Goal: Information Seeking & Learning: Learn about a topic

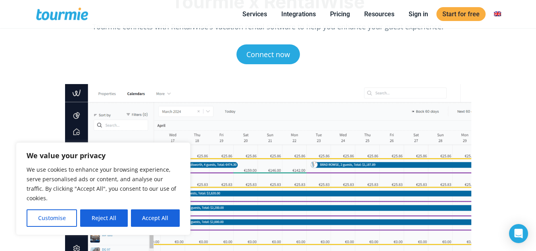
scroll to position [133, 0]
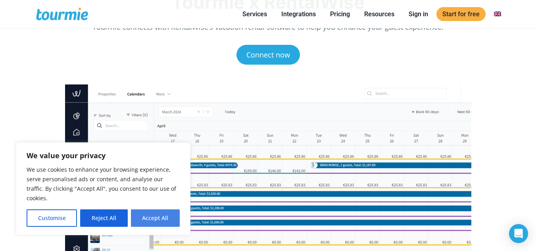
click at [149, 219] on button "Accept All" at bounding box center [155, 217] width 49 height 17
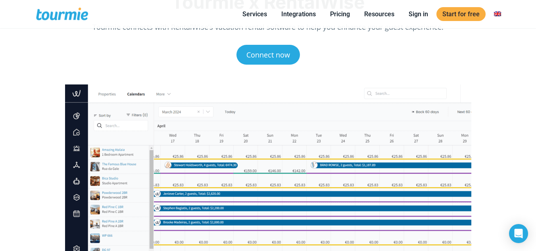
checkbox input "true"
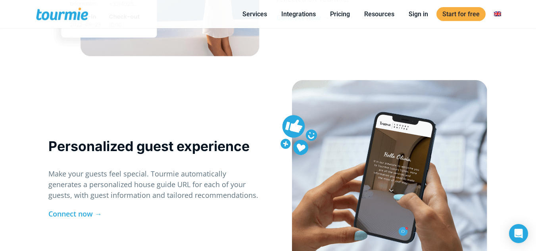
scroll to position [1145, 0]
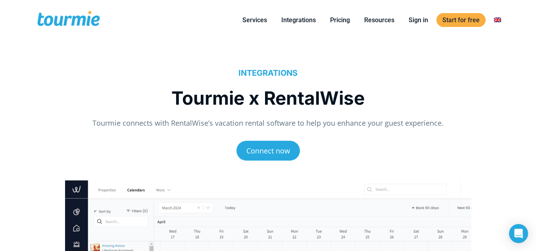
click at [327, 71] on h5 "INTEGRATIONS" at bounding box center [267, 73] width 439 height 10
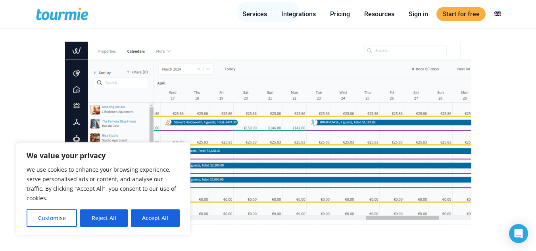
scroll to position [139, 0]
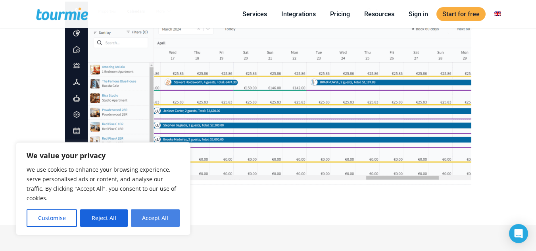
click at [171, 213] on button "Accept All" at bounding box center [155, 217] width 49 height 17
checkbox input "true"
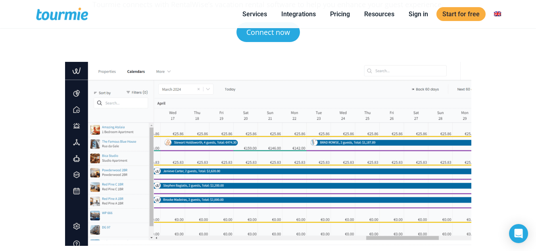
scroll to position [78, 0]
